Goal: Task Accomplishment & Management: Manage account settings

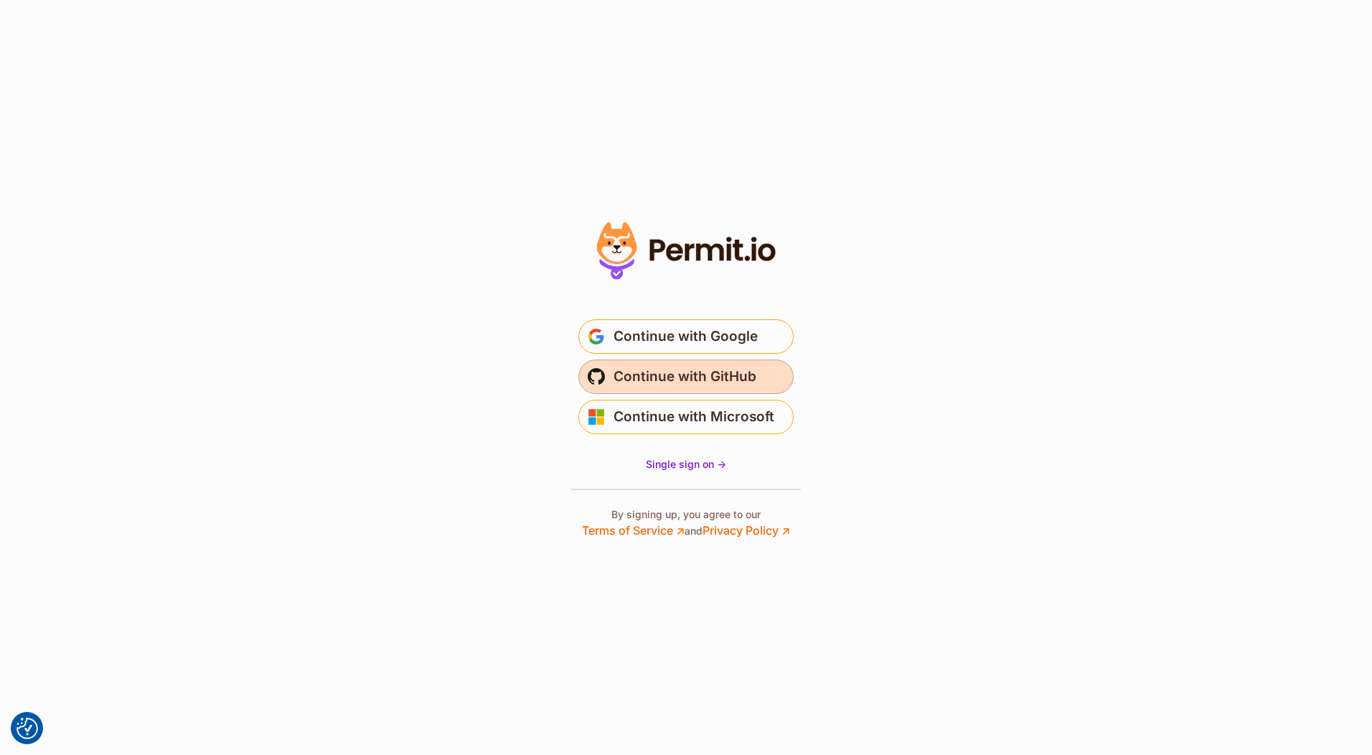
click at [727, 372] on span "Continue with GitHub" at bounding box center [685, 376] width 143 height 23
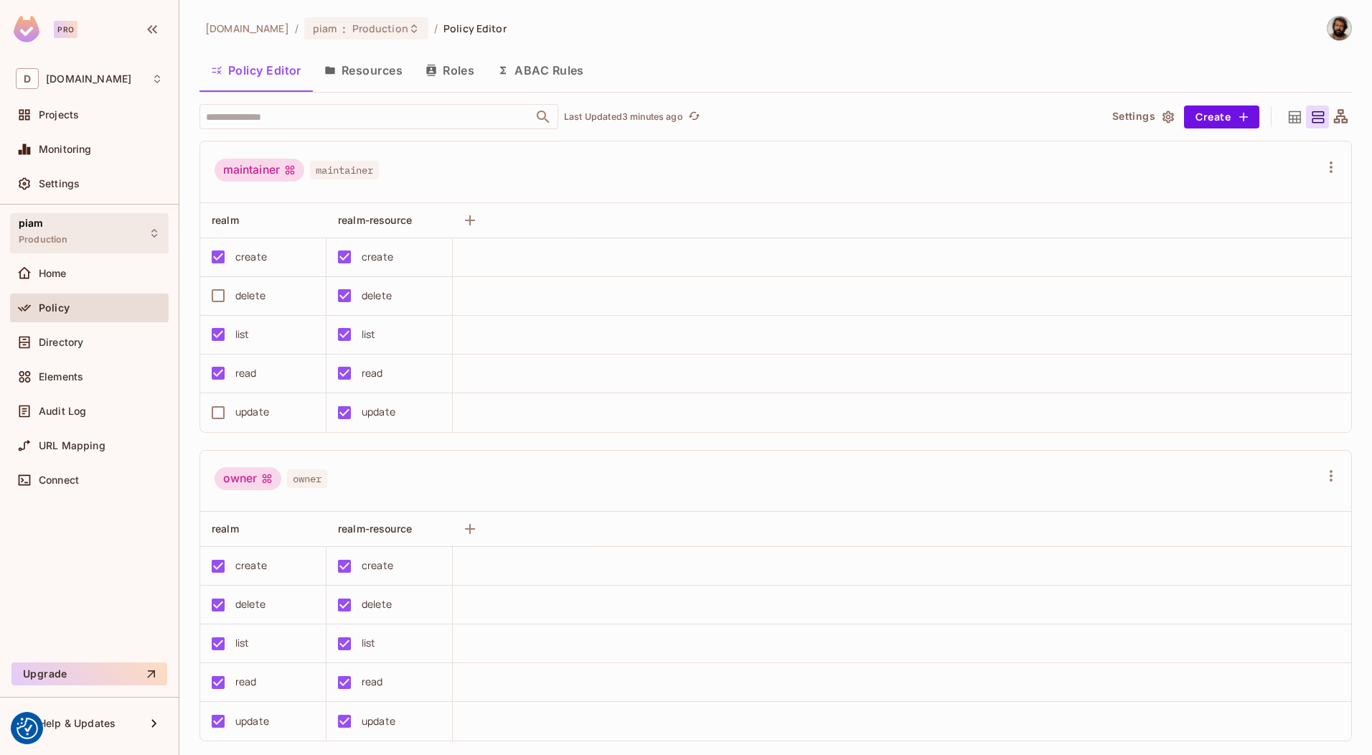
click at [93, 232] on div "piam Production" at bounding box center [89, 232] width 159 height 39
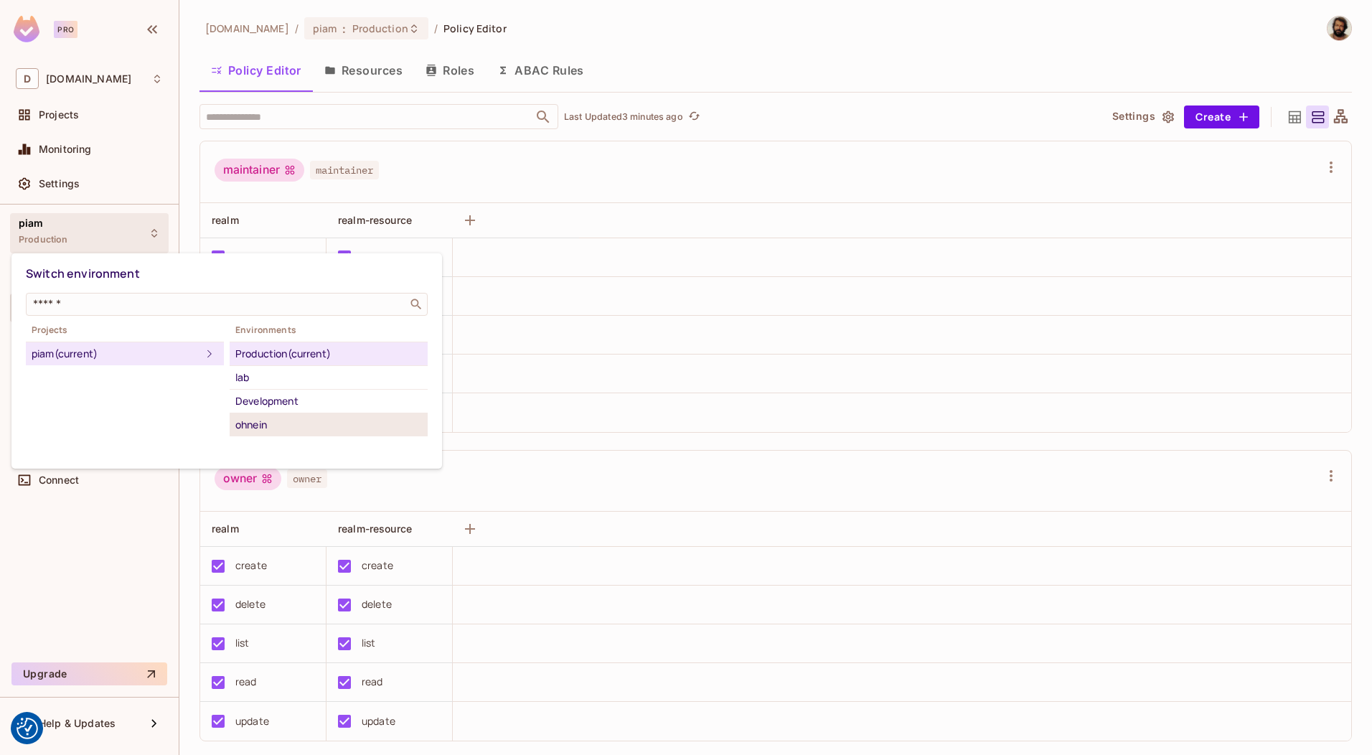
click at [253, 426] on div "ohnein" at bounding box center [328, 424] width 187 height 17
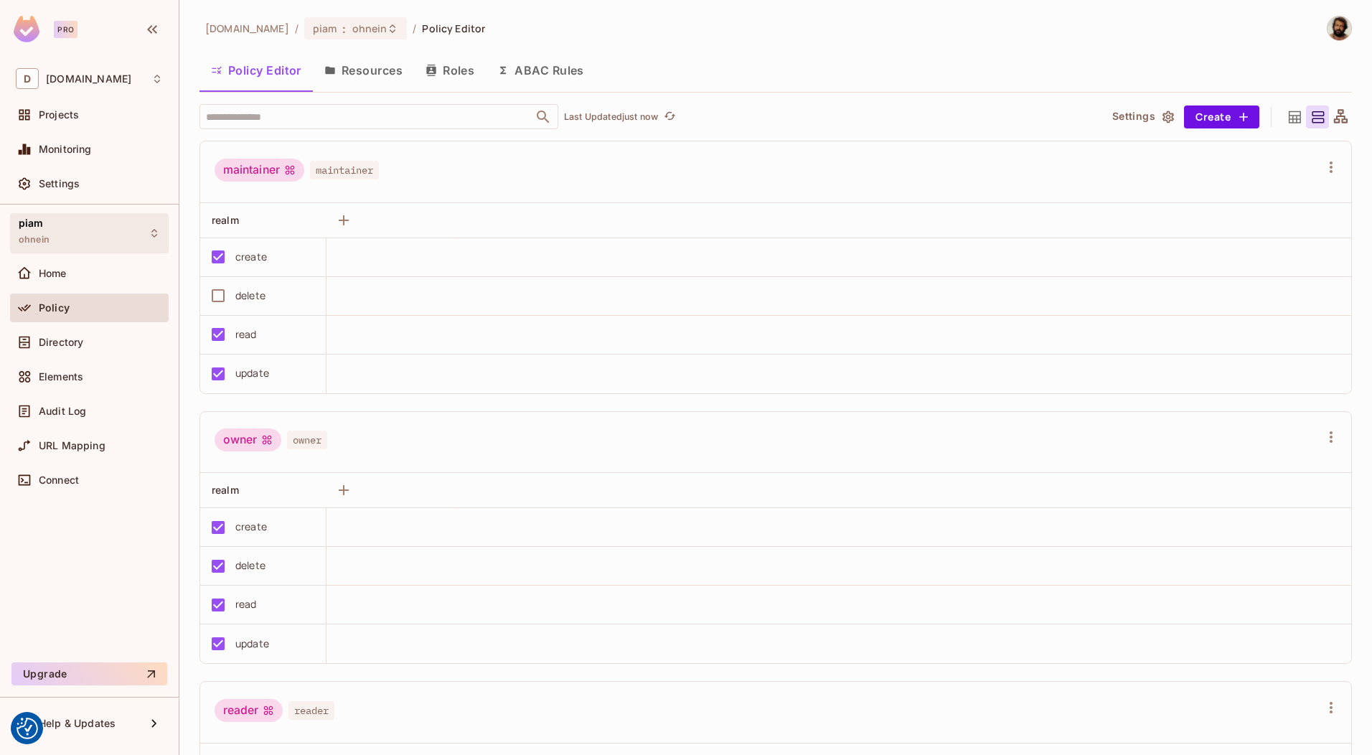
click at [82, 225] on div "piam ohnein" at bounding box center [89, 232] width 159 height 39
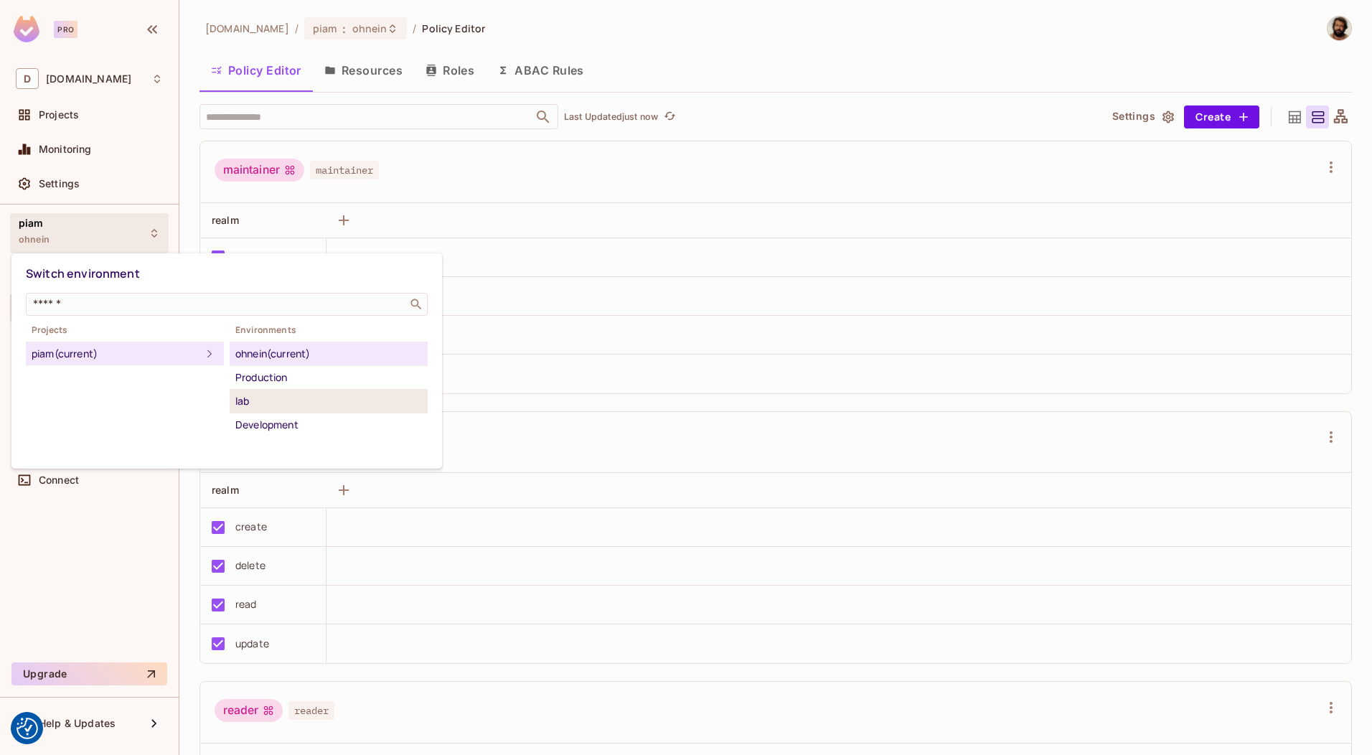
click at [252, 405] on div "lab" at bounding box center [328, 401] width 187 height 17
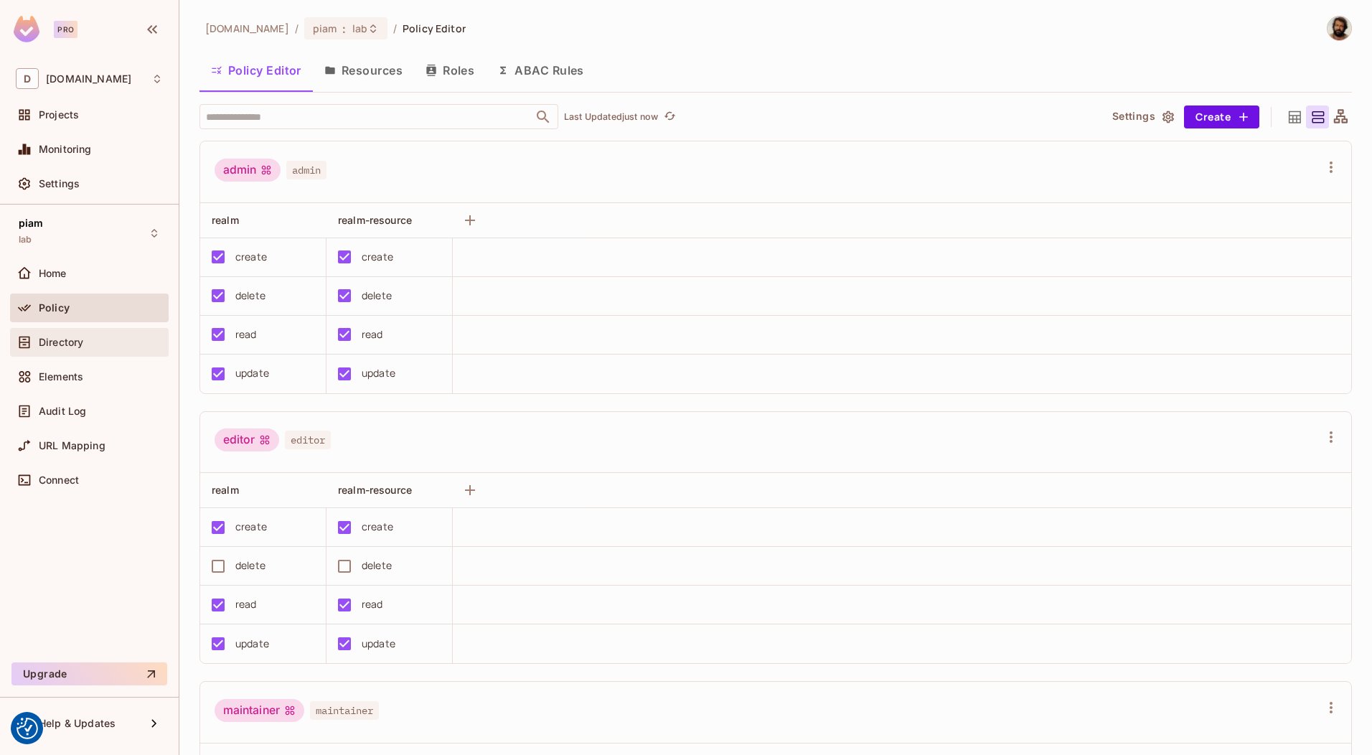
click at [64, 334] on div "Directory" at bounding box center [89, 342] width 147 height 17
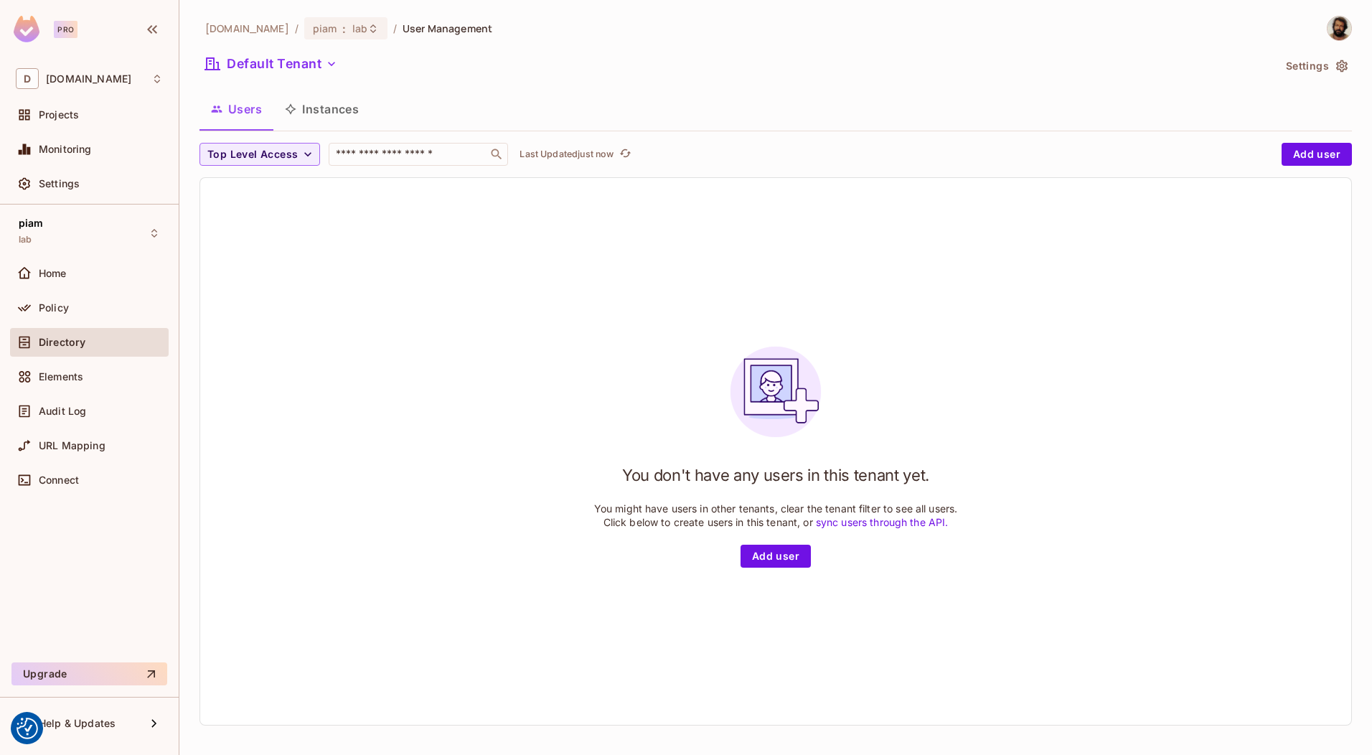
click at [299, 47] on div "[DOMAIN_NAME] / piam : lab / User Management Default Tenant Settings Users Inst…" at bounding box center [775, 376] width 1152 height 721
click at [283, 63] on button "Default Tenant" at bounding box center [271, 63] width 144 height 23
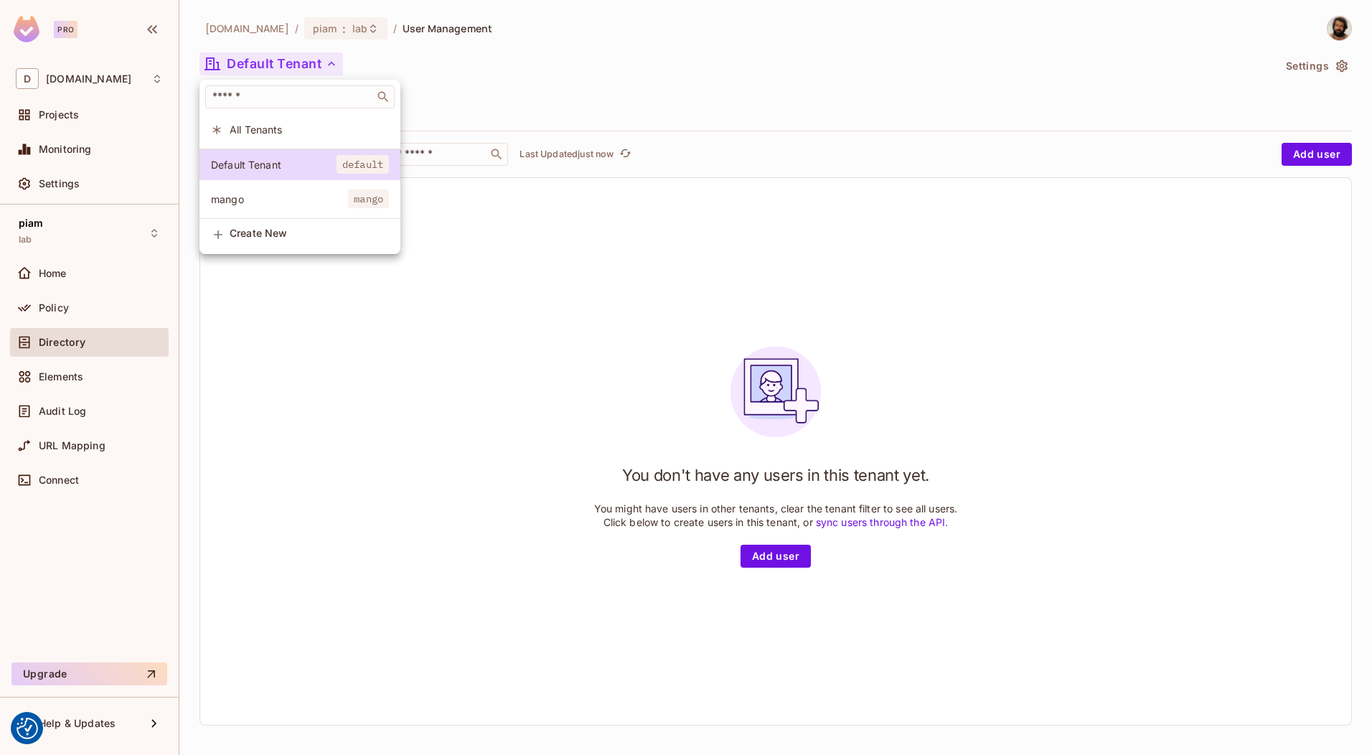
click at [126, 230] on div at bounding box center [686, 377] width 1372 height 755
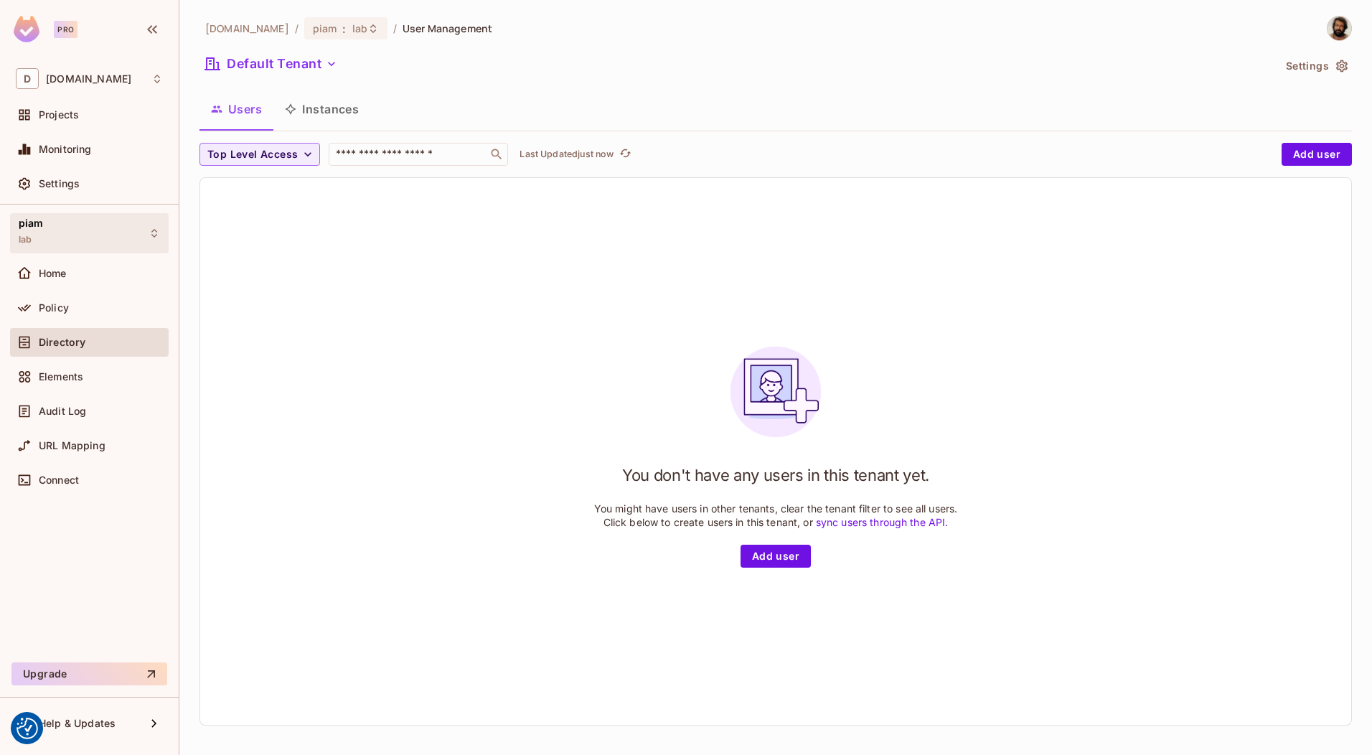
click at [90, 231] on div "piam lab" at bounding box center [89, 232] width 159 height 39
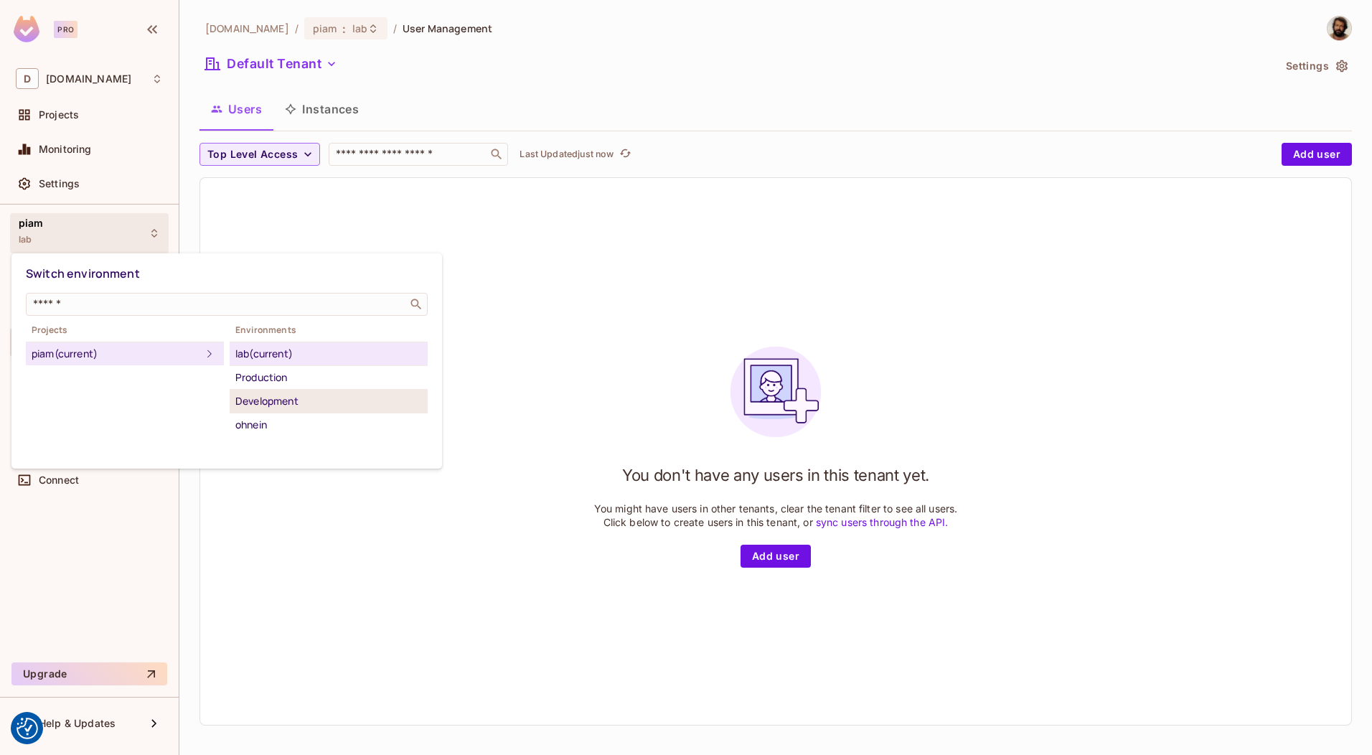
click at [278, 400] on div "Development" at bounding box center [328, 401] width 187 height 17
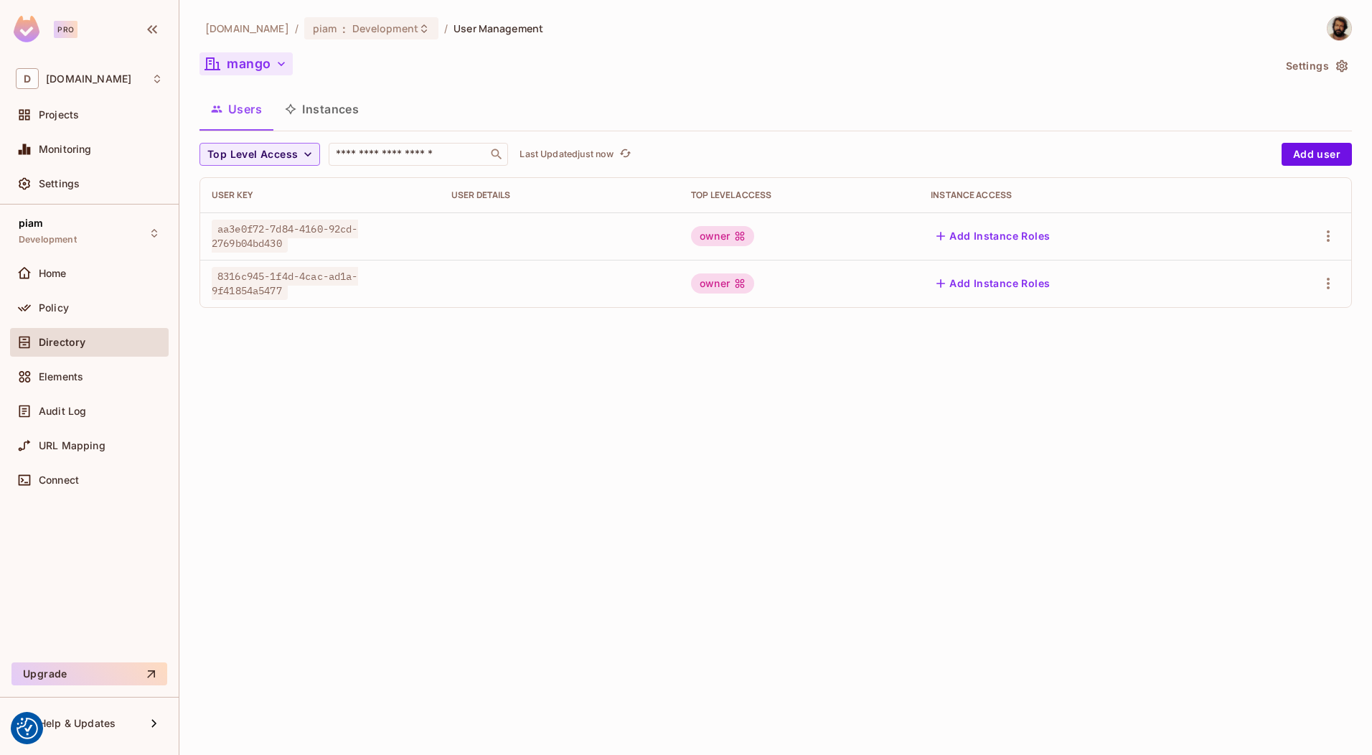
click at [260, 64] on button "mango" at bounding box center [245, 63] width 93 height 23
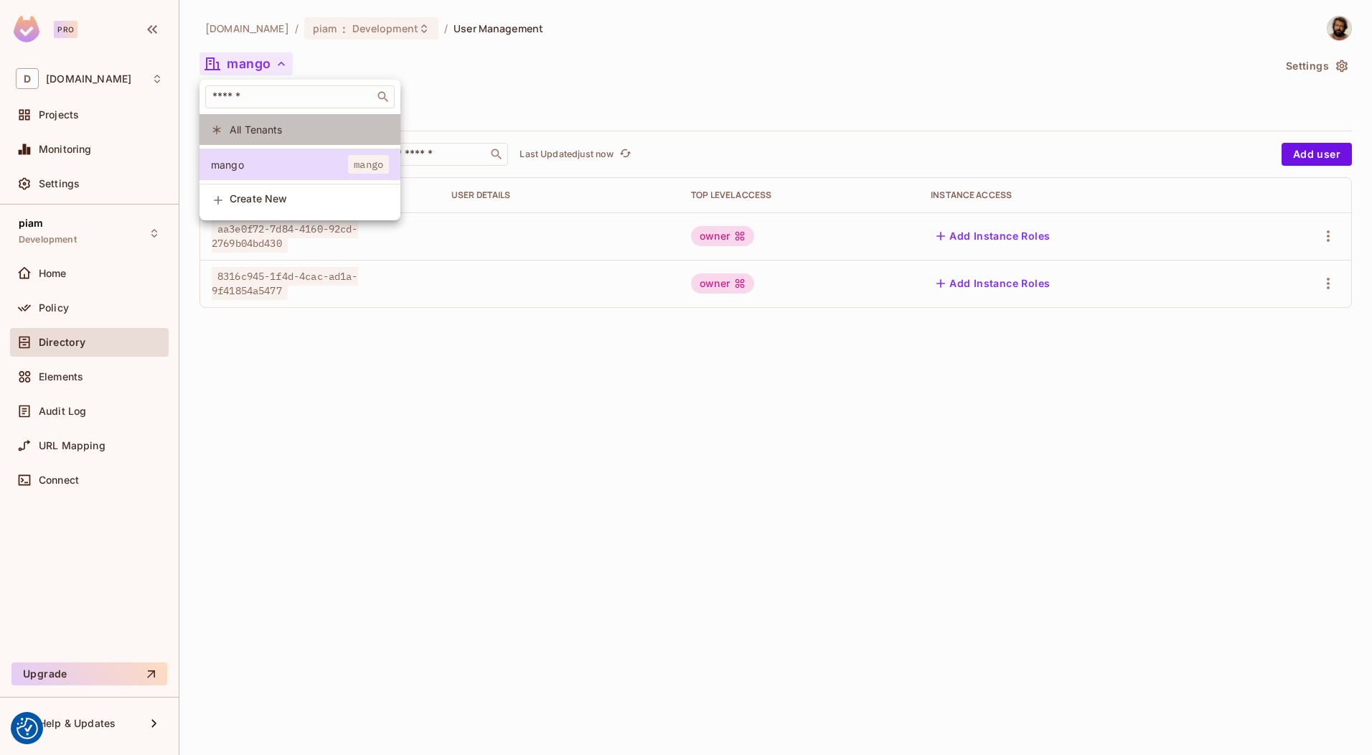
click at [278, 129] on span "All Tenants" at bounding box center [309, 130] width 159 height 14
